Goal: Task Accomplishment & Management: Complete application form

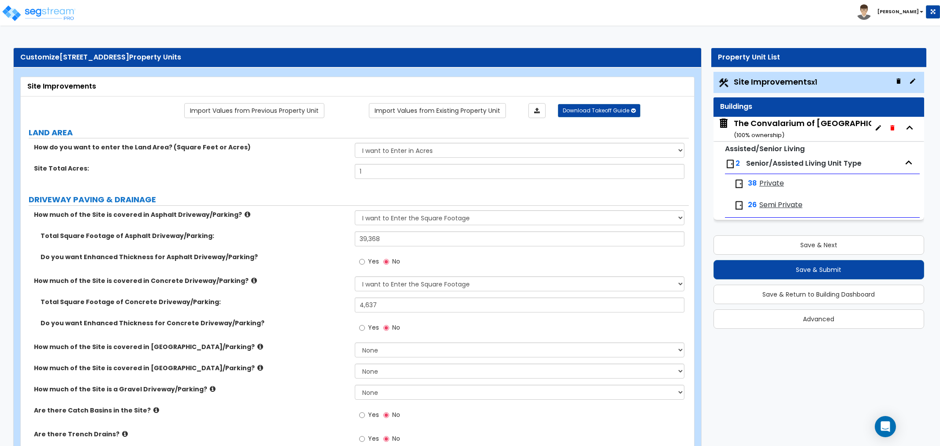
select select "2"
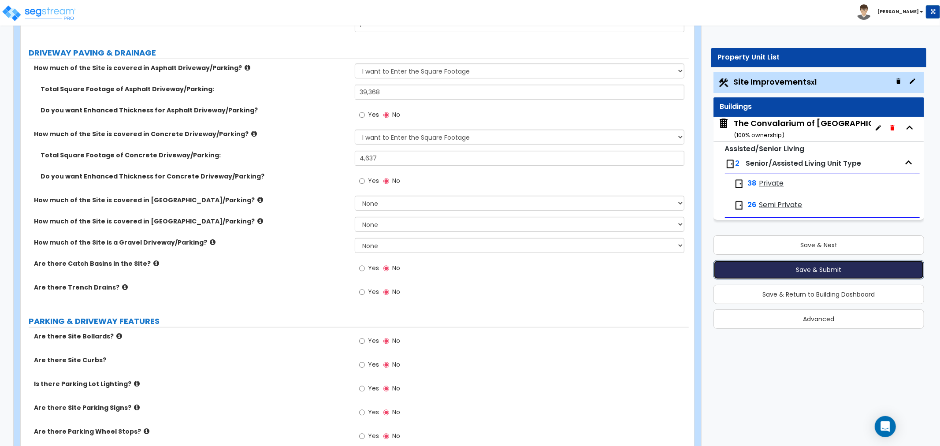
click at [909, 273] on button "Save & Submit" at bounding box center [819, 269] width 211 height 19
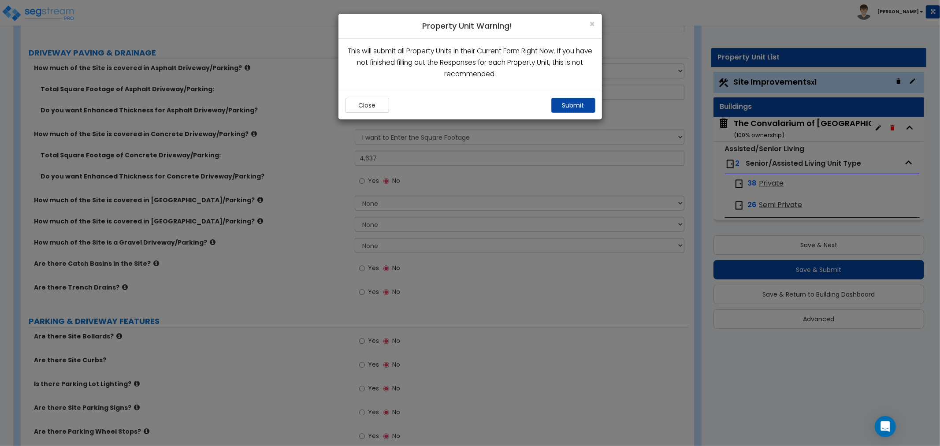
click at [909, 273] on div "× Property Unit Warning! This will submit all Property Units in their Current F…" at bounding box center [470, 223] width 940 height 446
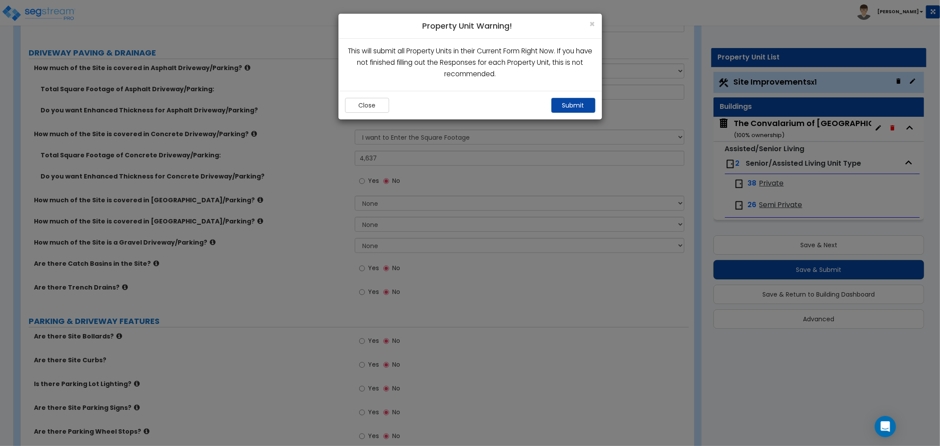
click at [909, 273] on div "× Property Unit Warning! This will submit all Property Units in their Current F…" at bounding box center [470, 223] width 940 height 446
click at [887, 276] on div "× Property Unit Warning! This will submit all Property Units in their Current F…" at bounding box center [470, 223] width 940 height 446
click at [885, 253] on div "× Property Unit Warning! This will submit all Property Units in their Current F…" at bounding box center [470, 223] width 940 height 446
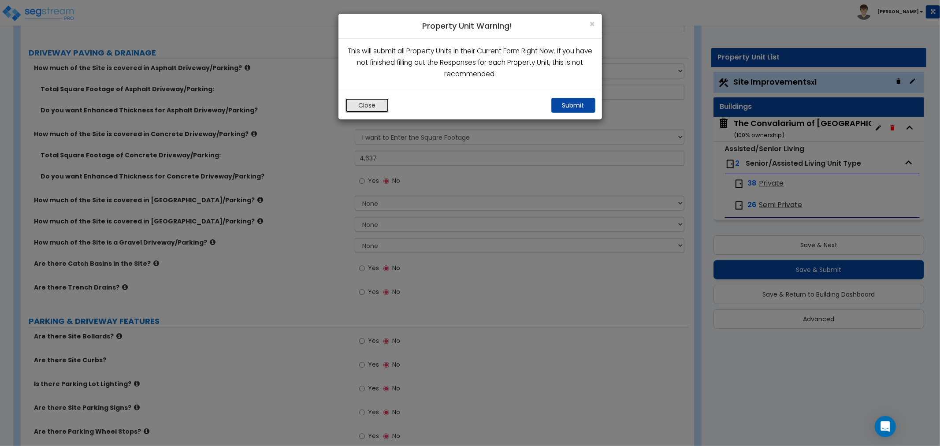
click at [378, 107] on button "Close" at bounding box center [367, 105] width 44 height 15
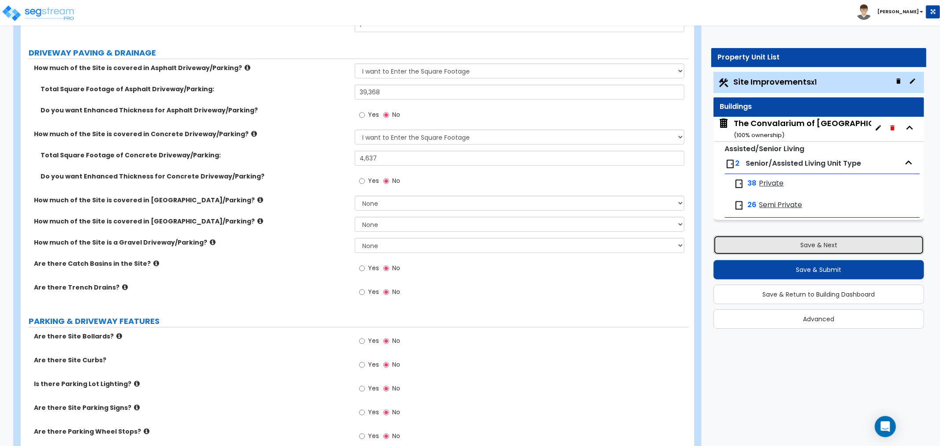
click at [804, 240] on button "Save & Next" at bounding box center [819, 244] width 211 height 19
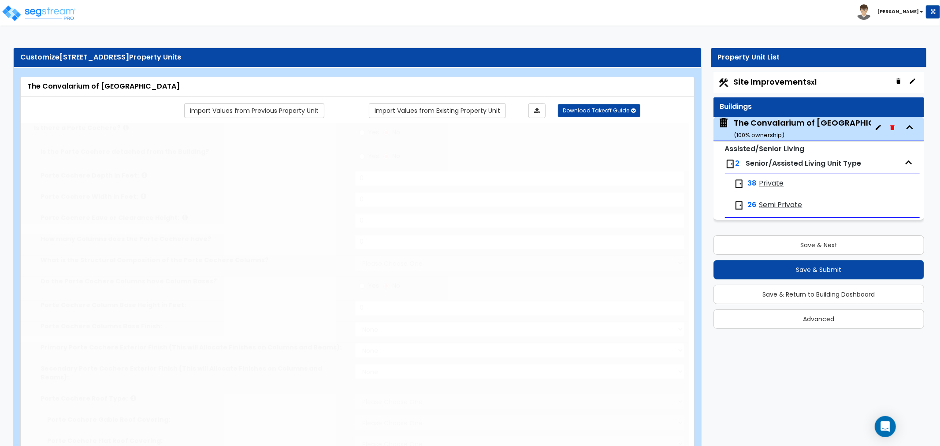
radio input "true"
type input "18"
type input "35"
type input "12"
type input "4"
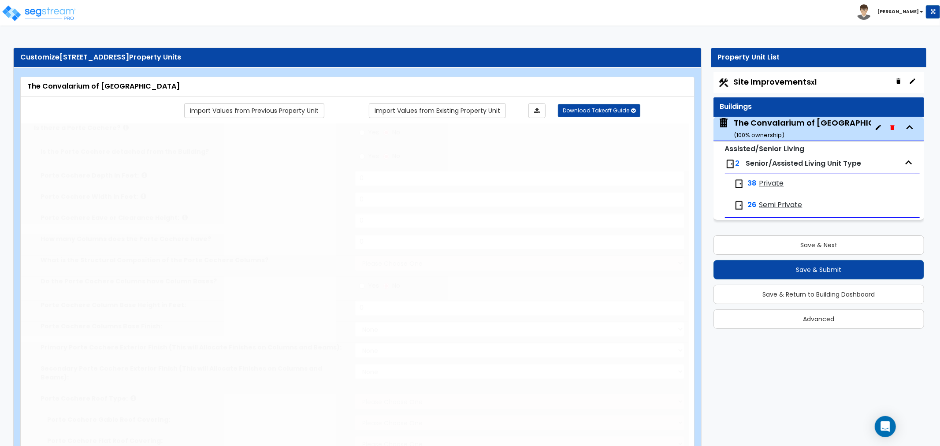
select select "2"
radio input "true"
type input "1"
select select "2"
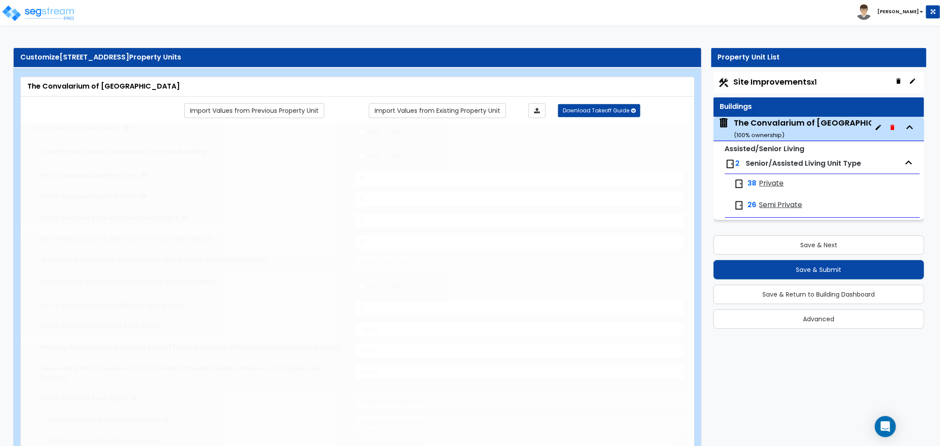
select select "1"
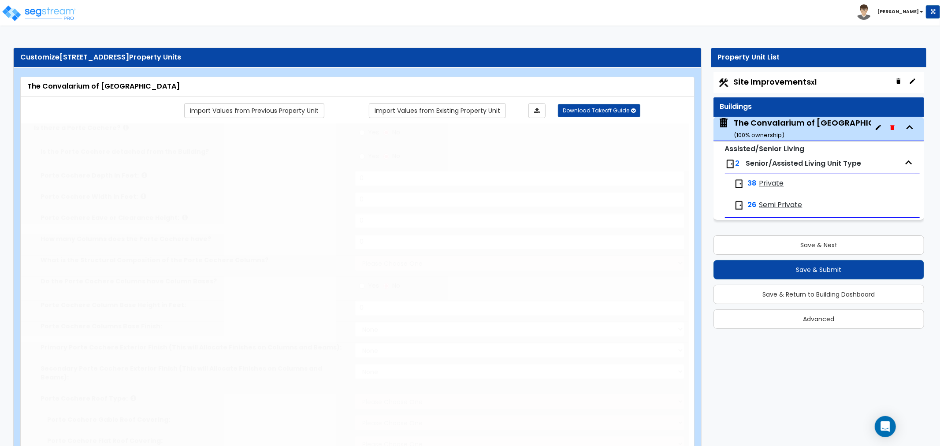
type input "12"
type input "597"
type input "40965"
select select "6"
select select "2"
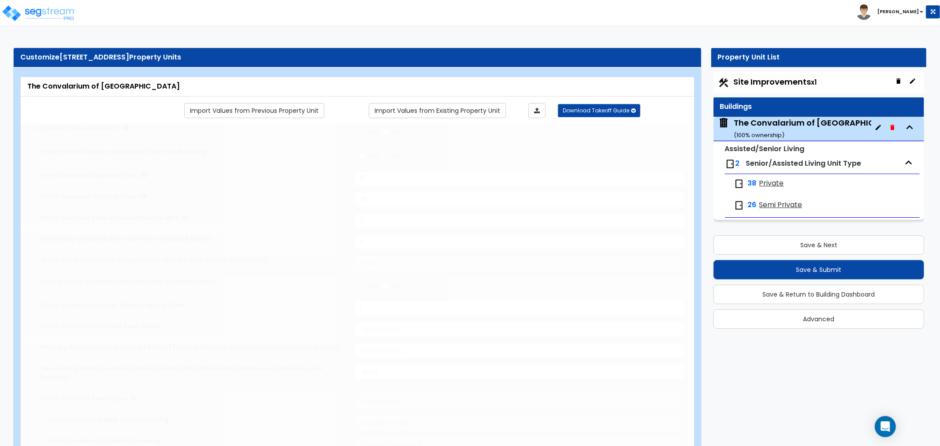
select select "7"
type input "90"
select select "3"
select select "1"
select select "2"
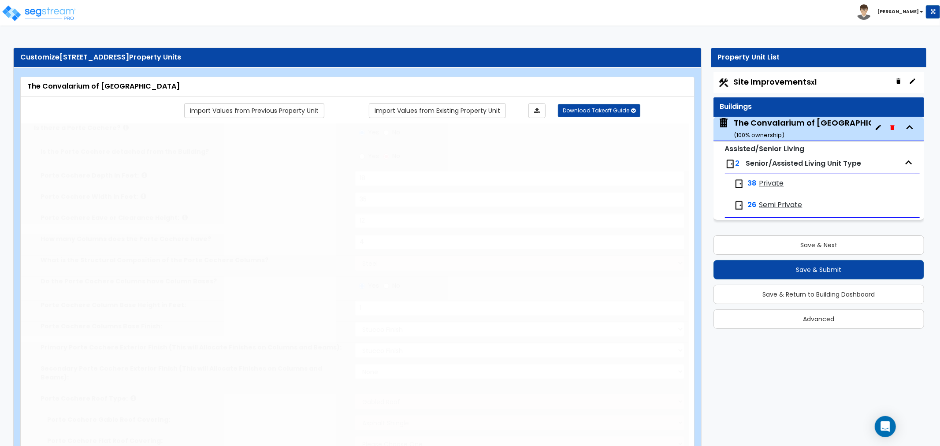
select select "1"
radio input "true"
type input "870"
radio input "true"
select select "2"
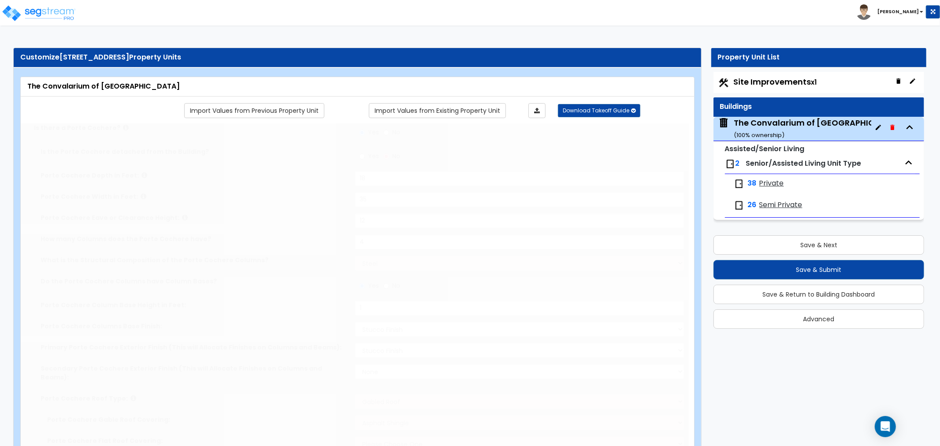
type input "16"
type input "4.5"
radio input "true"
type input "3"
type input "196"
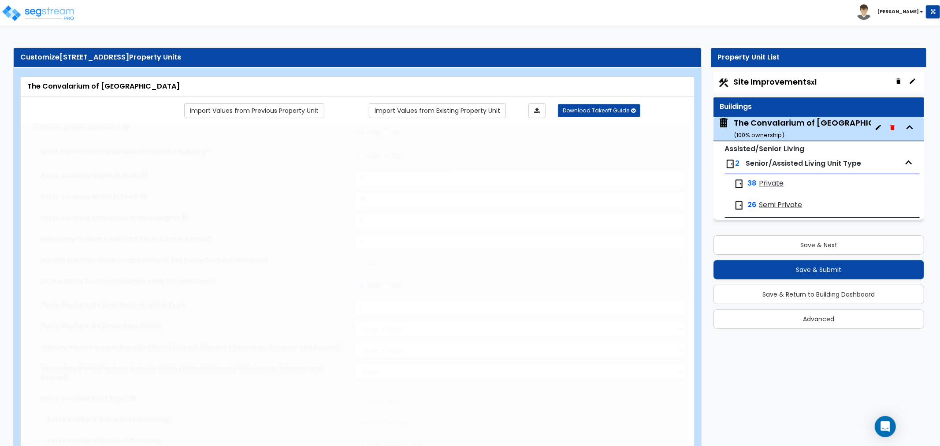
select select "5"
radio input "true"
type input "1"
select select "2"
select select "3"
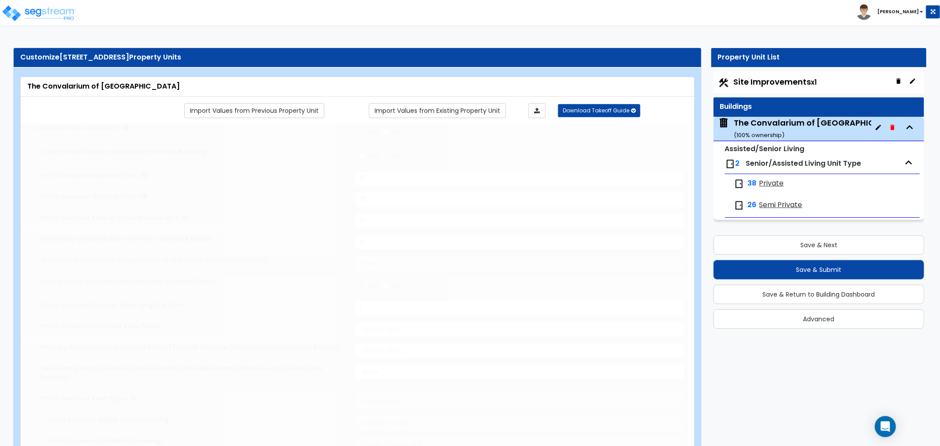
radio input "true"
select select "1"
type input "1"
radio input "true"
type input "2"
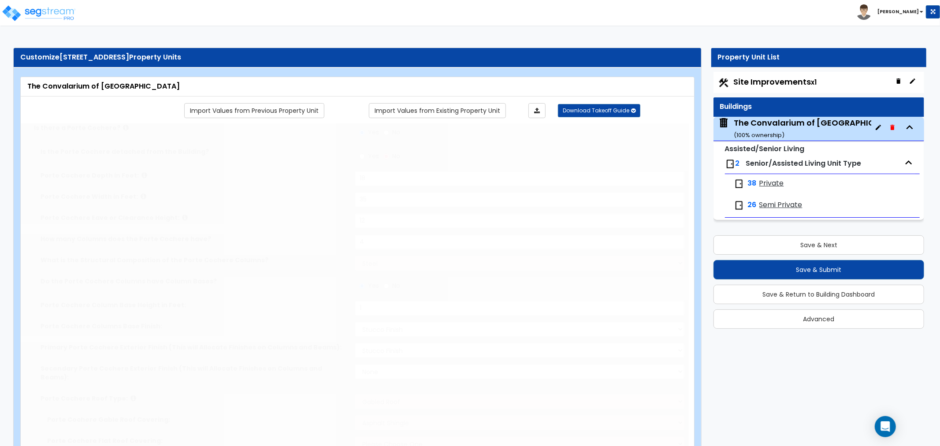
select select "2"
type input "30"
radio input "true"
type input "2"
type input "4200"
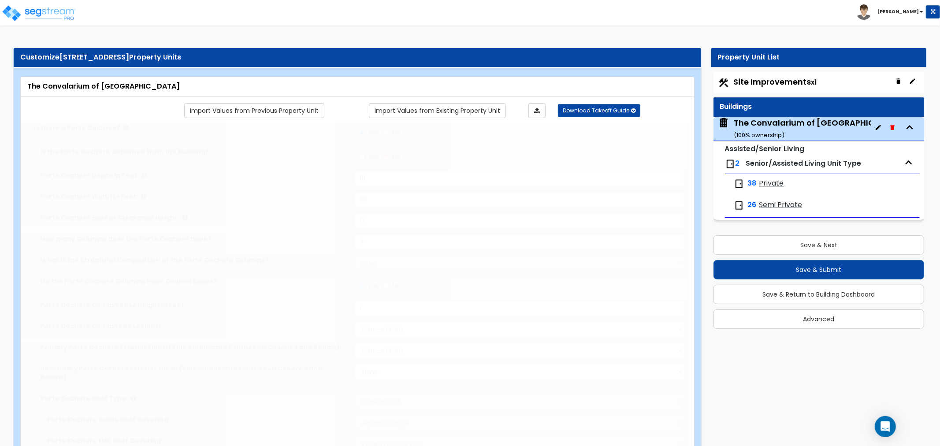
select select "4"
type input "4"
type input "13"
select select "2"
type input "13.5"
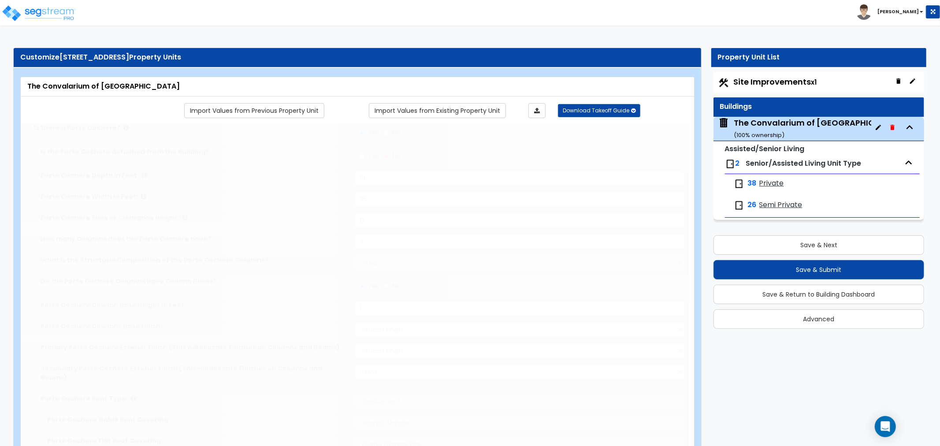
type input "24"
radio input "true"
select select "3"
type input "6"
radio input "true"
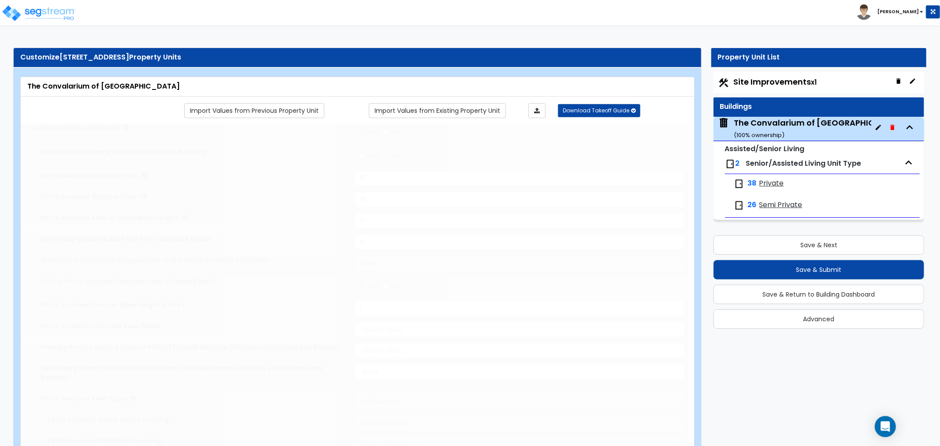
select select "1"
type input "18"
type input "11"
type input "18"
type input "2"
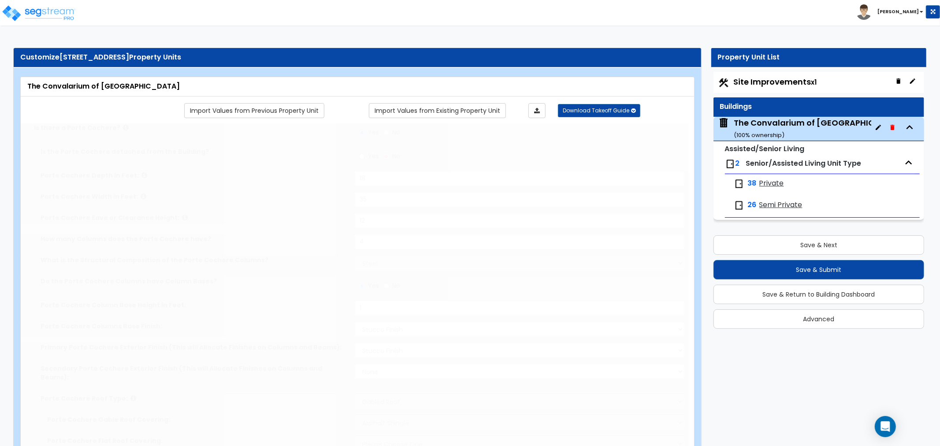
radio input "true"
type input "1793"
select select "3"
select select "1"
radio input "true"
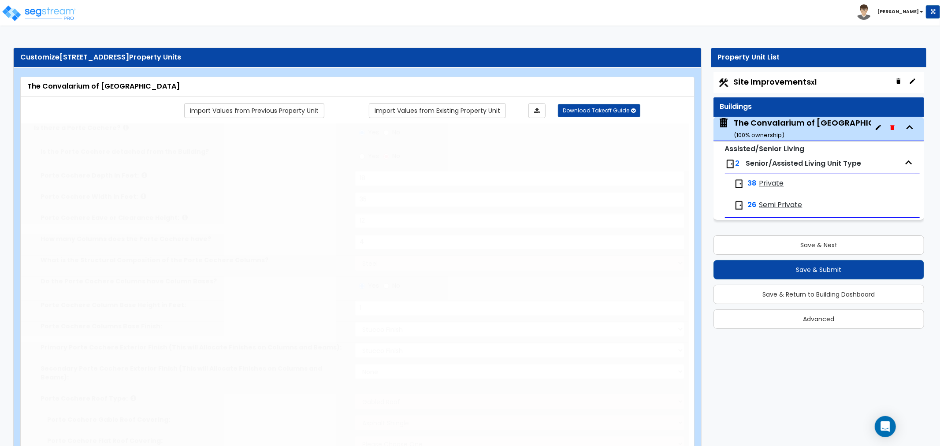
type input "1200"
select select "3"
select select "1"
type input "4"
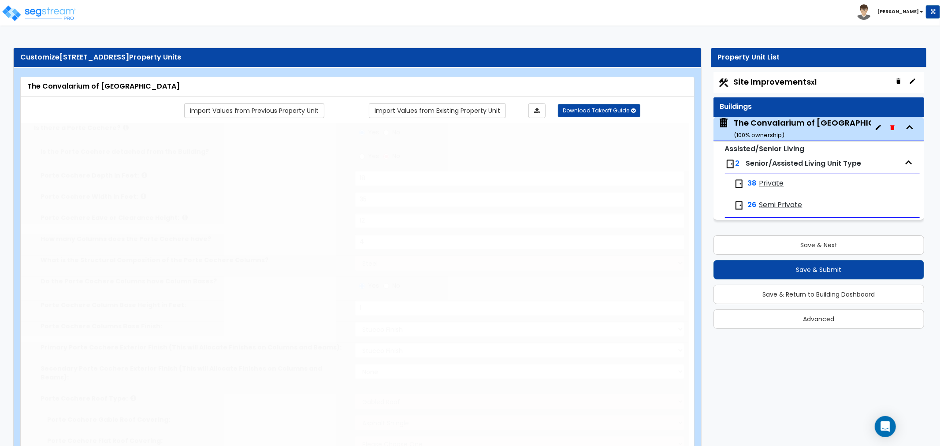
radio input "true"
select select "1"
select select "2"
type input "1"
radio input "true"
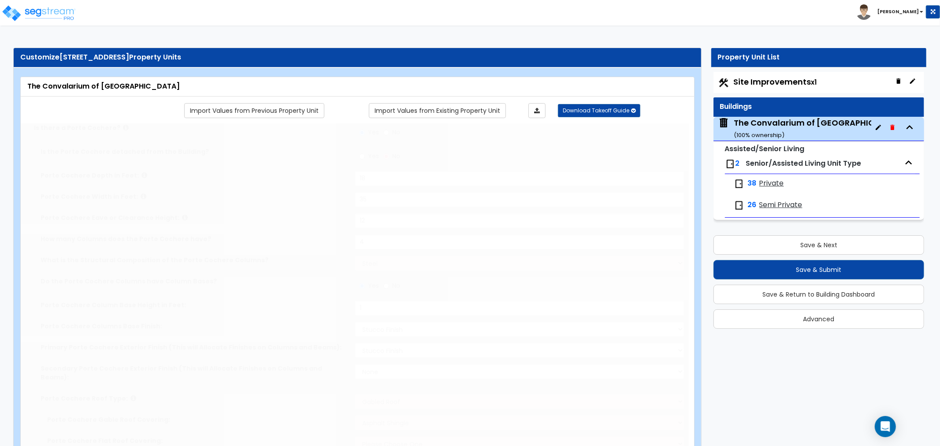
radio input "true"
select select "1"
type input "10"
radio input "true"
type input "3"
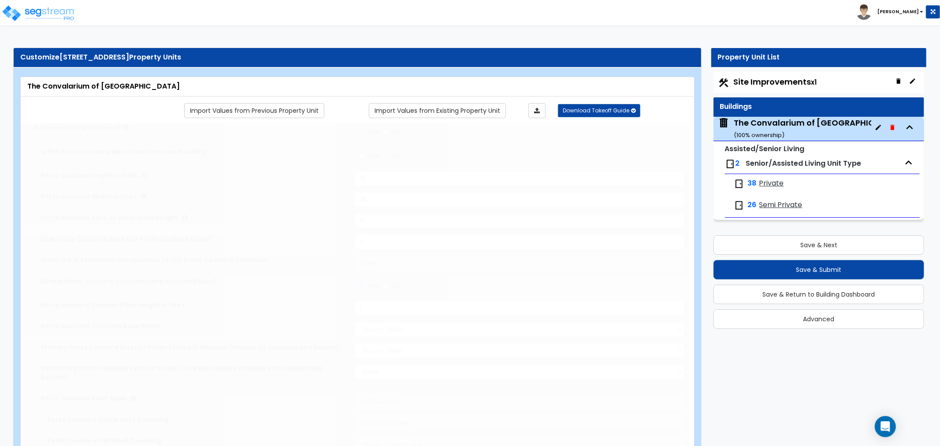
radio input "true"
type input "4"
select select "2"
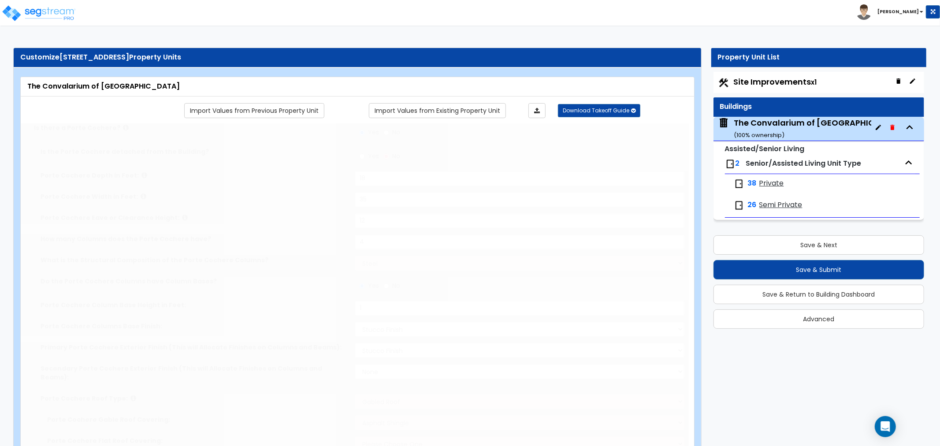
type input "70"
select select "1"
select select "2"
select select "4"
type input "50"
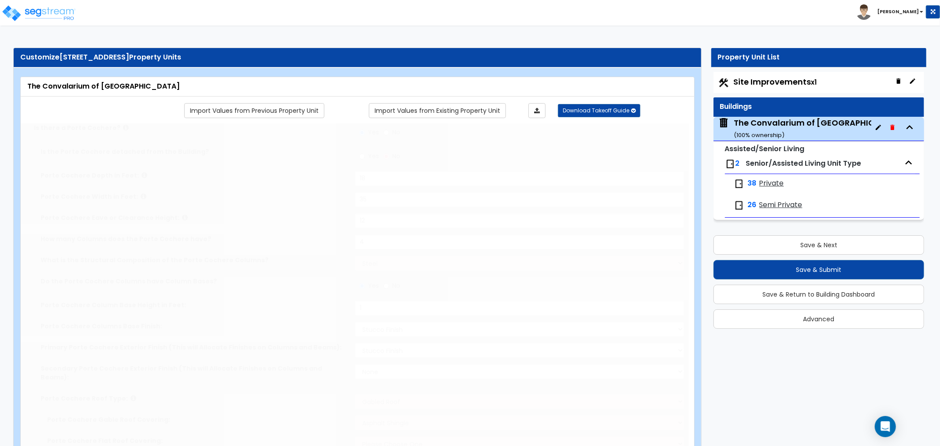
select select "5"
radio input "true"
select select "5"
type input "1356"
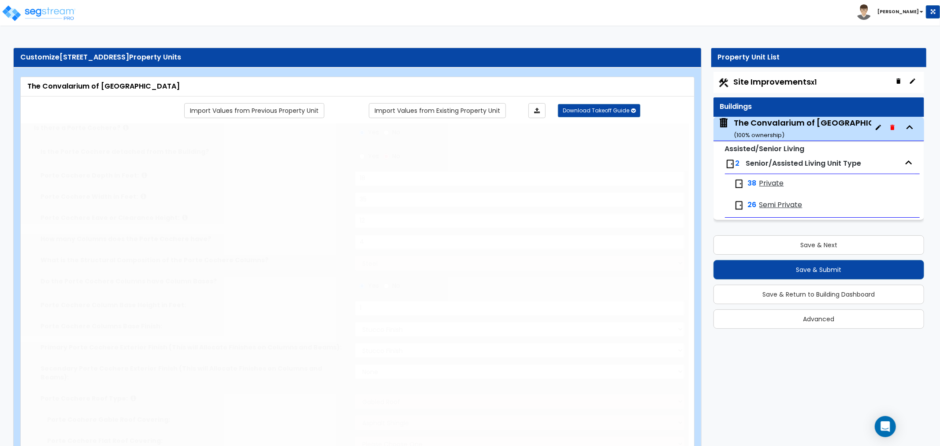
radio input "true"
select select "1"
type input "686"
radio input "true"
select select "1"
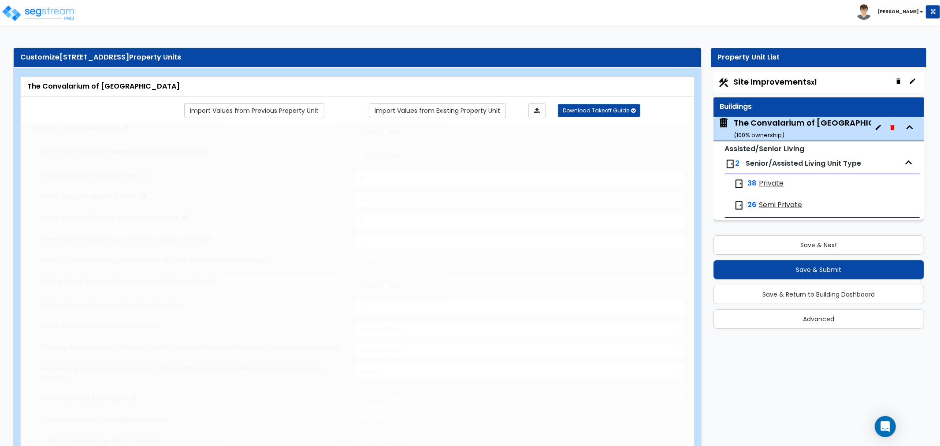
type input "454"
radio input "true"
select select "2"
radio input "true"
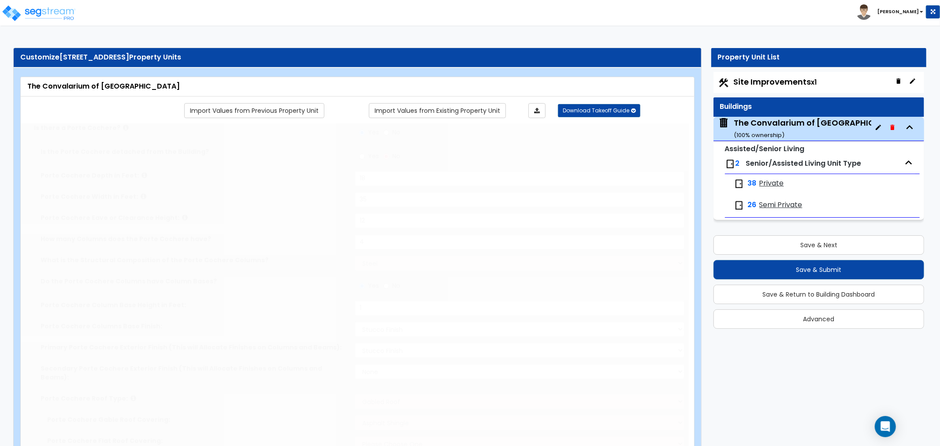
select select "2"
select select "3"
type input "50"
select select "4"
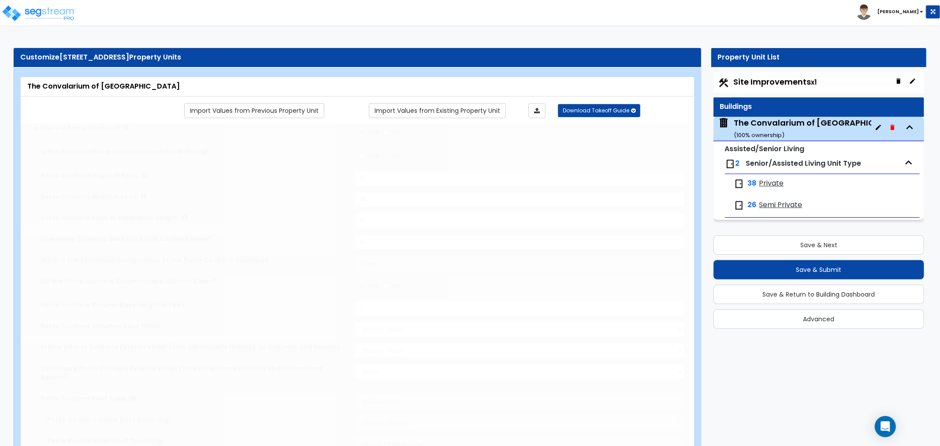
radio input "true"
type input "10"
type input "12"
radio input "true"
type input "5"
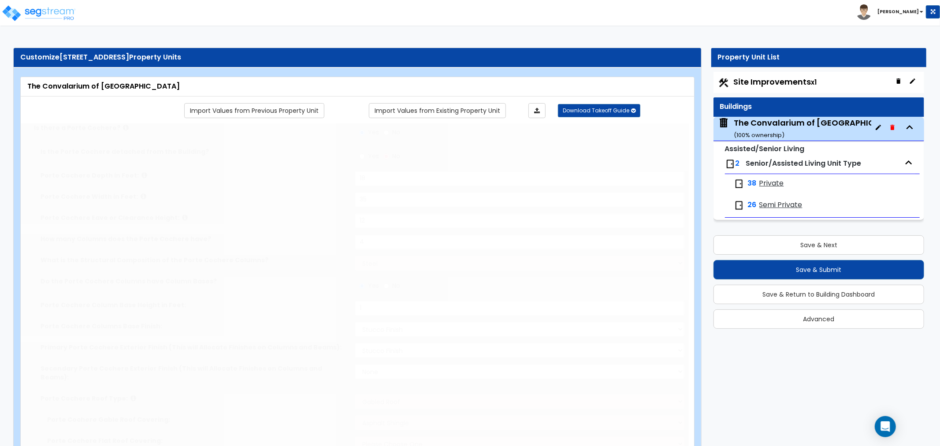
radio input "true"
type input "4"
select select "1"
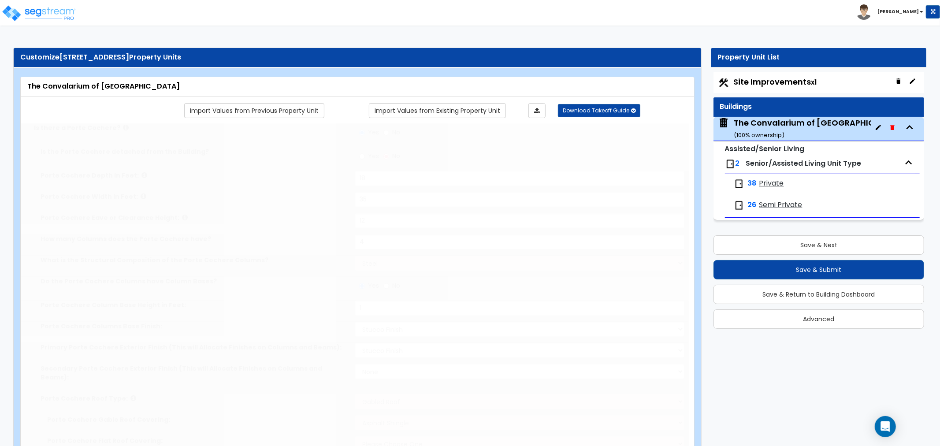
radio input "true"
type input "1"
type input "250"
select select "2"
type input "7.5"
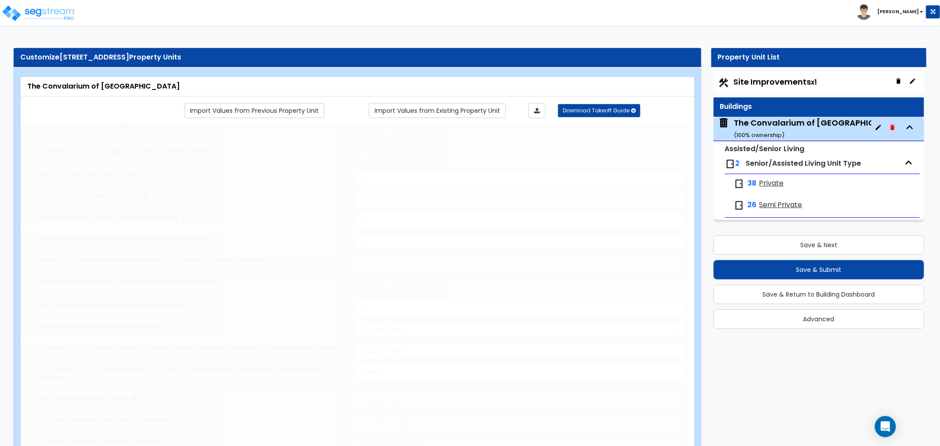
type input "7.5"
type input "1"
select select "1"
type input "1"
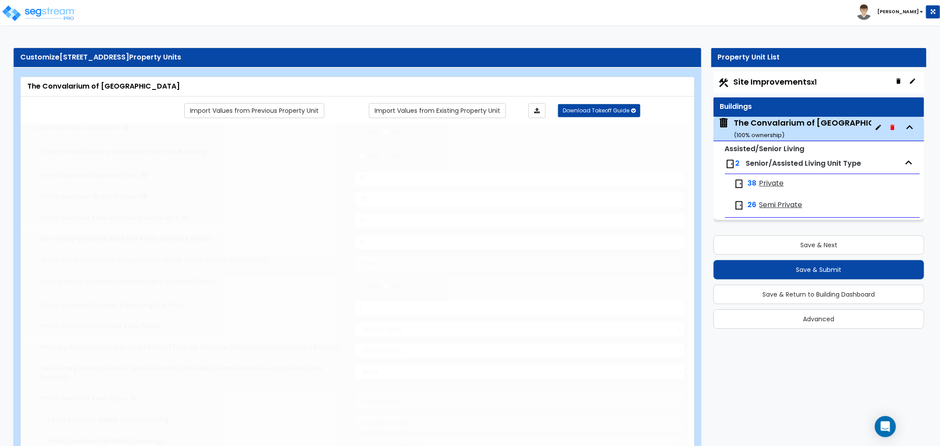
type input "1"
radio input "true"
type input "2"
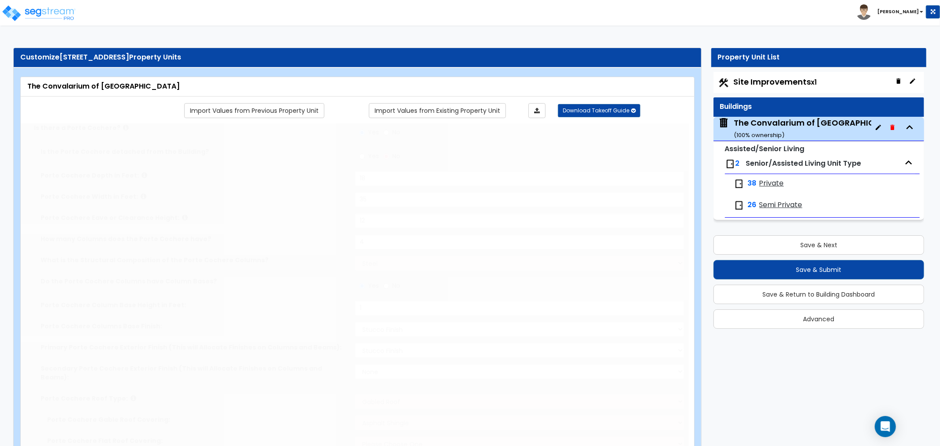
type input "2"
radio input "true"
type input "1"
radio input "true"
select select "3"
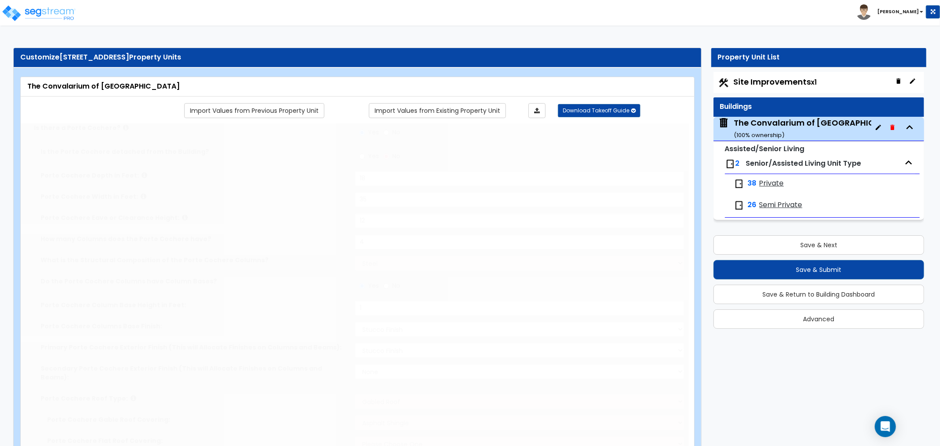
select select "2"
radio input "true"
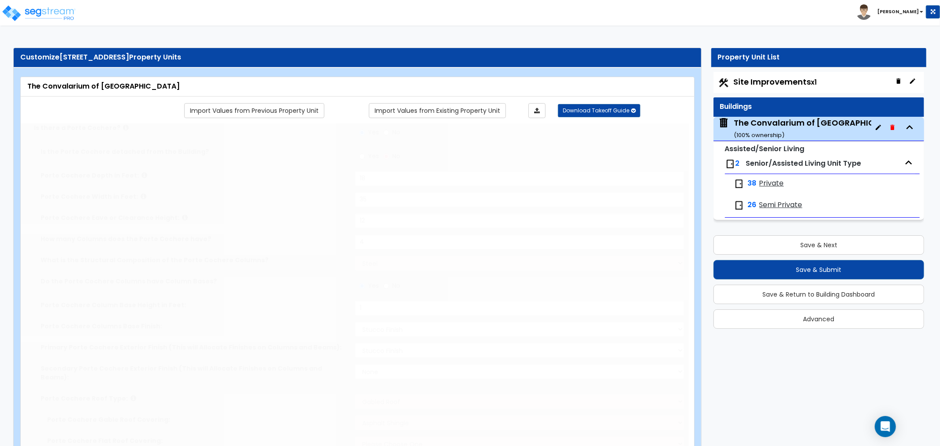
type input "100"
select select "2"
select select "3"
radio input "true"
select select "2"
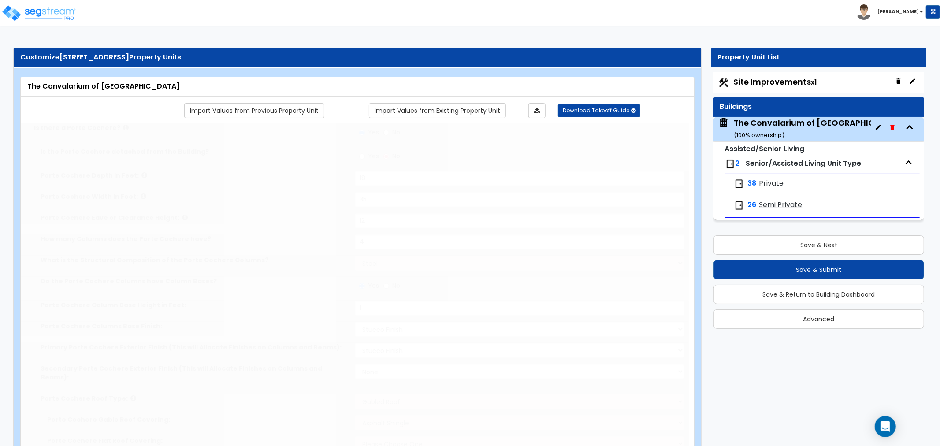
select select "1"
select select "4"
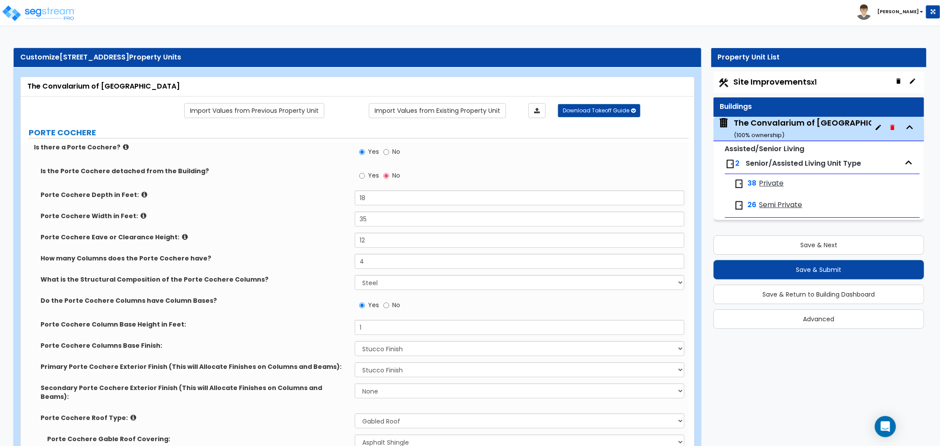
click at [777, 83] on span "Site Improvements x1" at bounding box center [775, 81] width 83 height 11
select select "2"
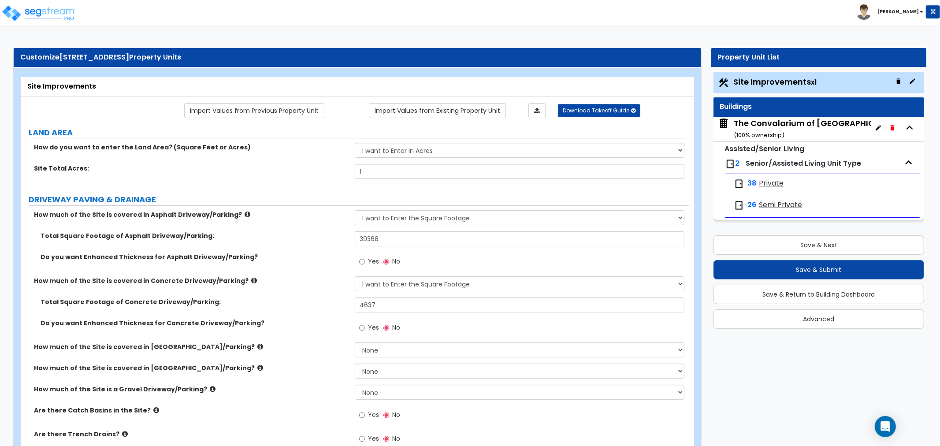
click at [772, 80] on span "Site Improvements x1" at bounding box center [775, 81] width 83 height 11
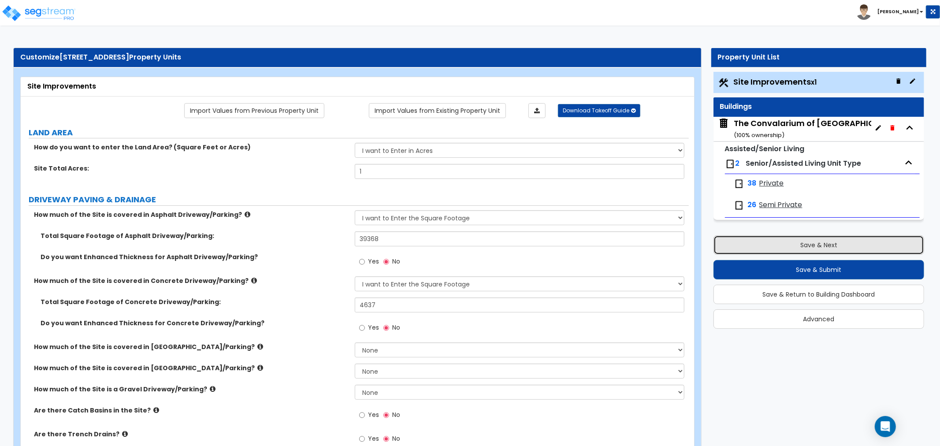
click at [818, 243] on button "Save & Next" at bounding box center [819, 244] width 211 height 19
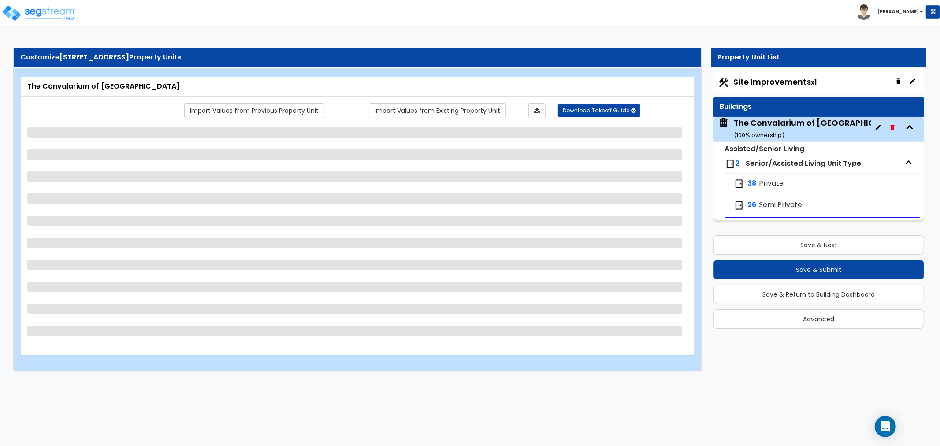
select select "2"
select select "1"
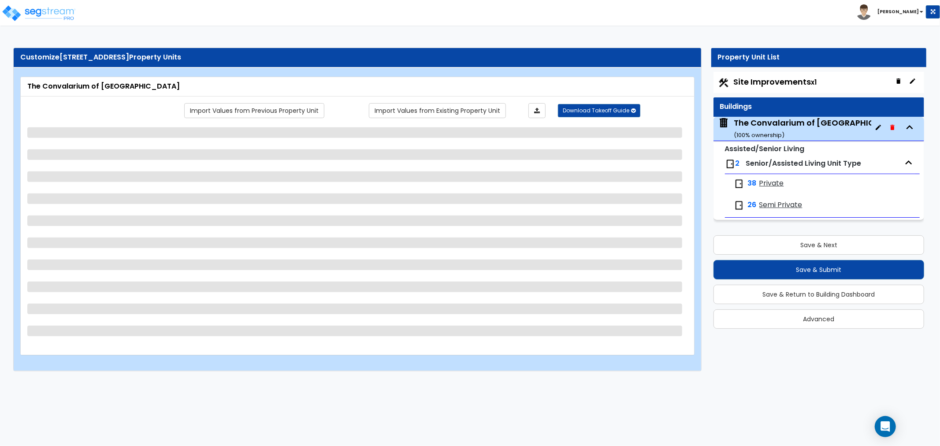
select select "1"
select select "6"
select select "2"
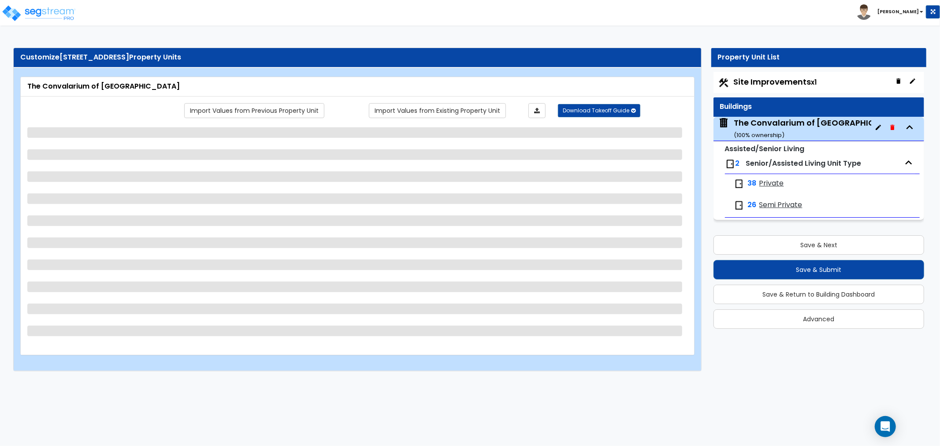
select select "7"
select select "3"
select select "1"
select select "2"
select select "1"
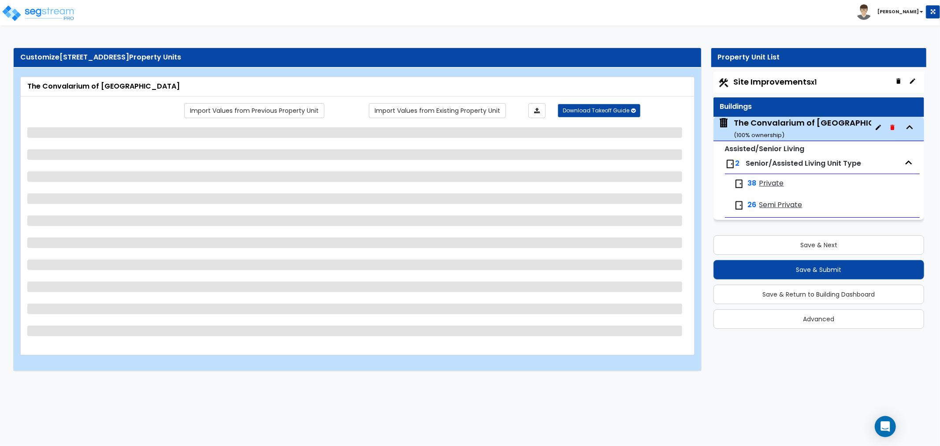
select select "2"
select select "5"
select select "2"
select select "3"
select select "1"
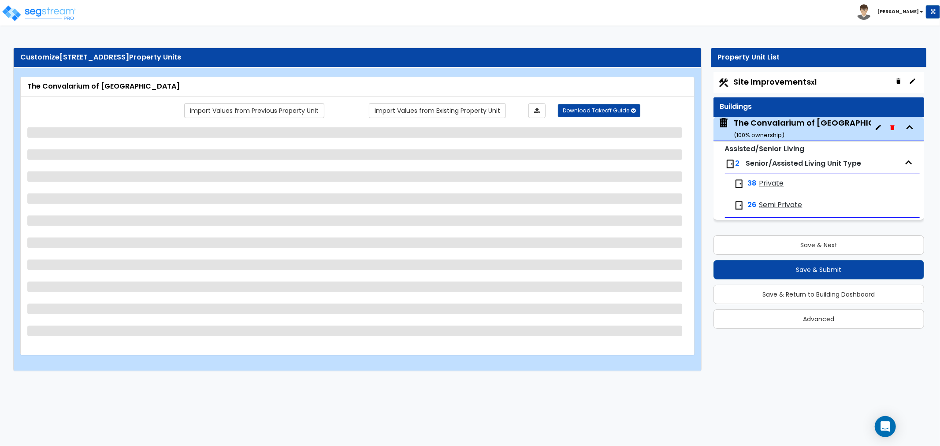
select select "2"
select select "4"
select select "2"
select select "3"
select select "1"
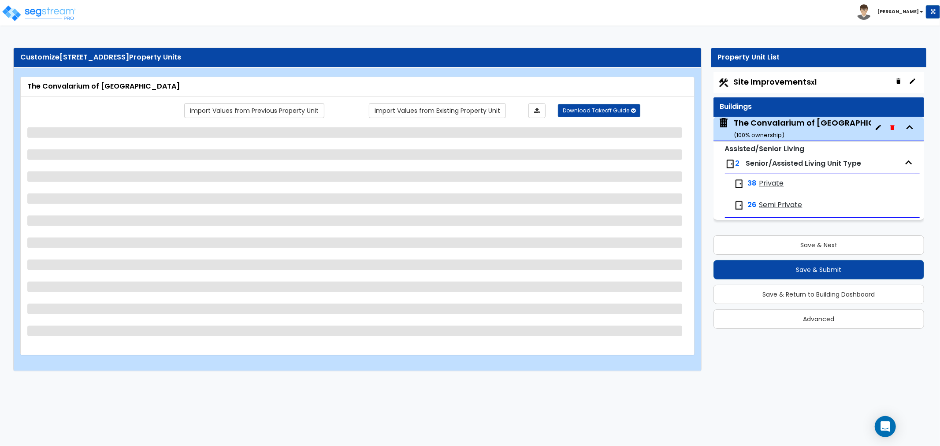
select select "3"
select select "1"
select select "3"
select select "1"
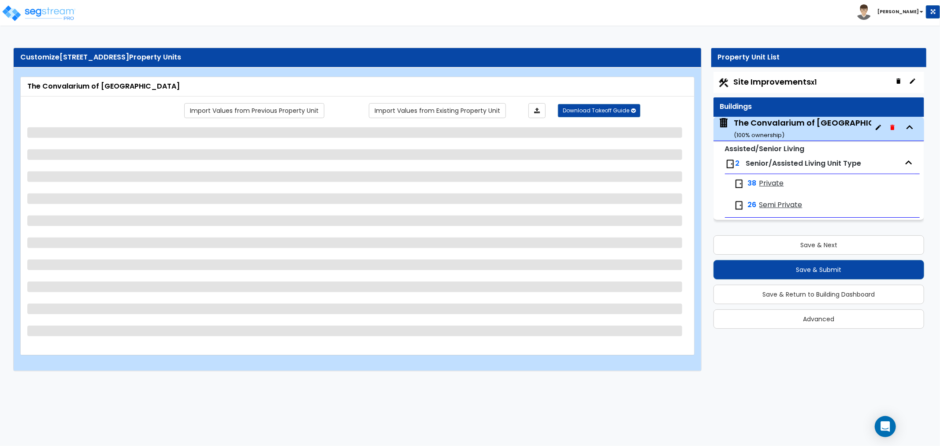
select select "1"
select select "2"
select select "1"
select select "2"
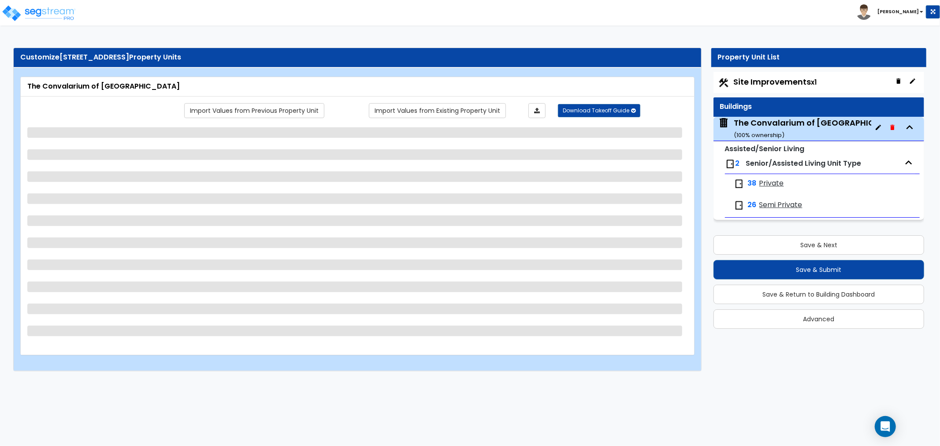
select select "1"
select select "2"
select select "4"
select select "5"
